Goal: Transaction & Acquisition: Purchase product/service

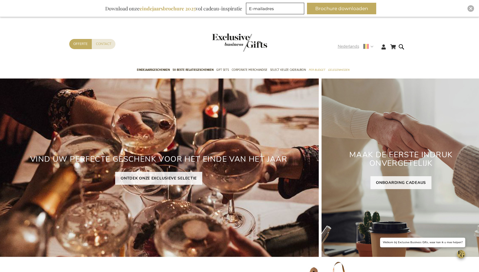
click at [354, 47] on span "Nederlands" at bounding box center [348, 46] width 21 height 6
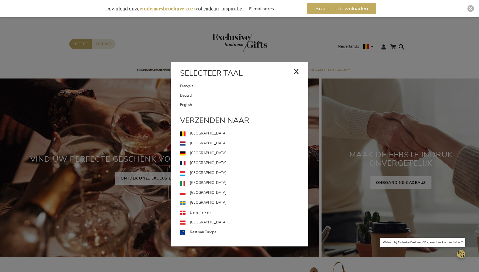
click at [200, 97] on link "Deutsch" at bounding box center [244, 95] width 128 height 9
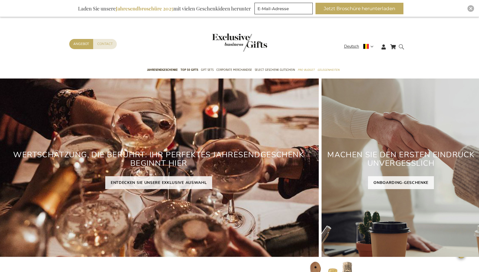
click at [402, 48] on form "Search Search" at bounding box center [402, 51] width 5 height 16
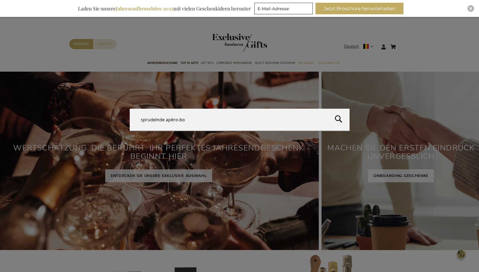
type input "sprudelnde apéro-box"
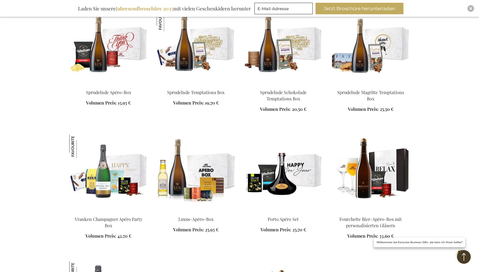
scroll to position [207, 0]
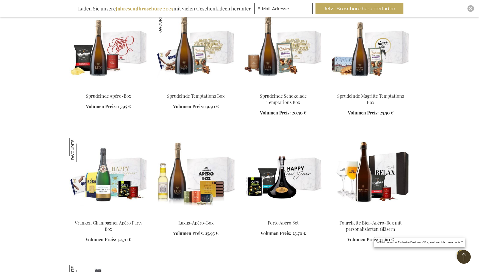
click at [120, 60] on img at bounding box center [108, 49] width 79 height 77
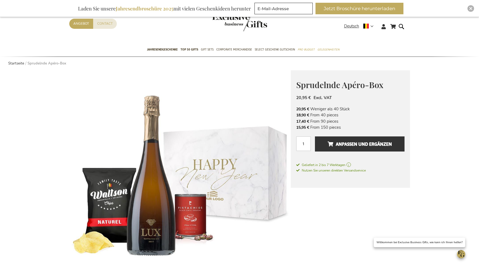
scroll to position [21, 0]
